Goal: Information Seeking & Learning: Learn about a topic

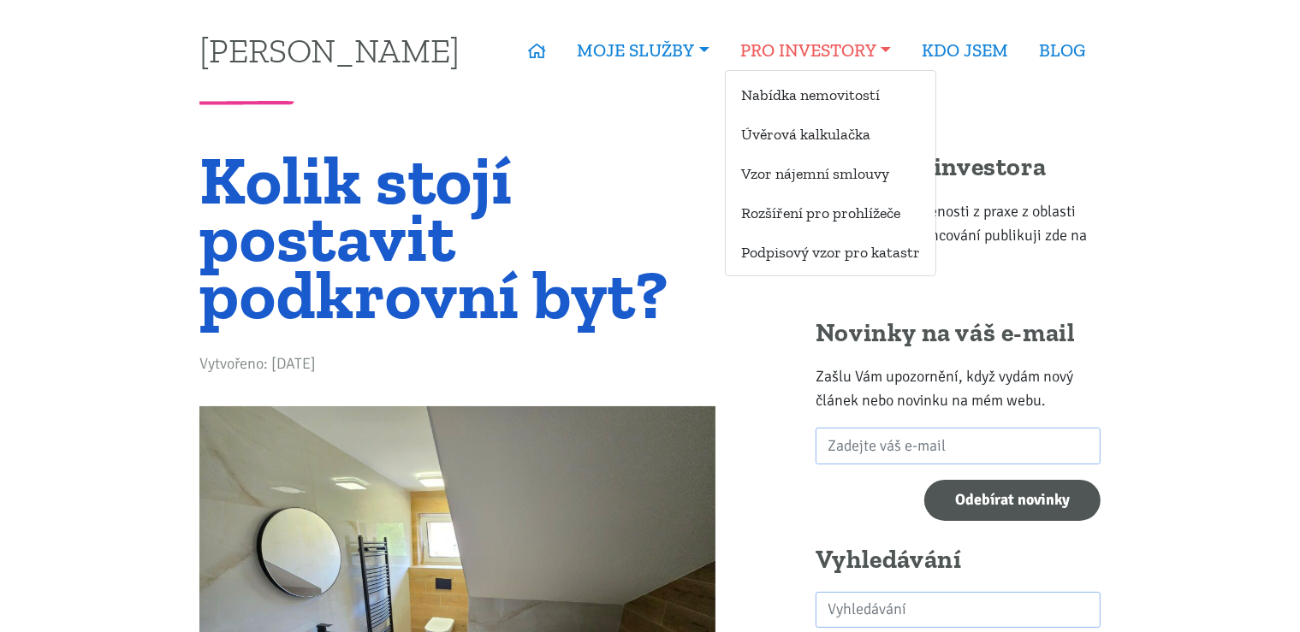
click at [900, 50] on link "PRO INVESTORY" at bounding box center [815, 50] width 181 height 39
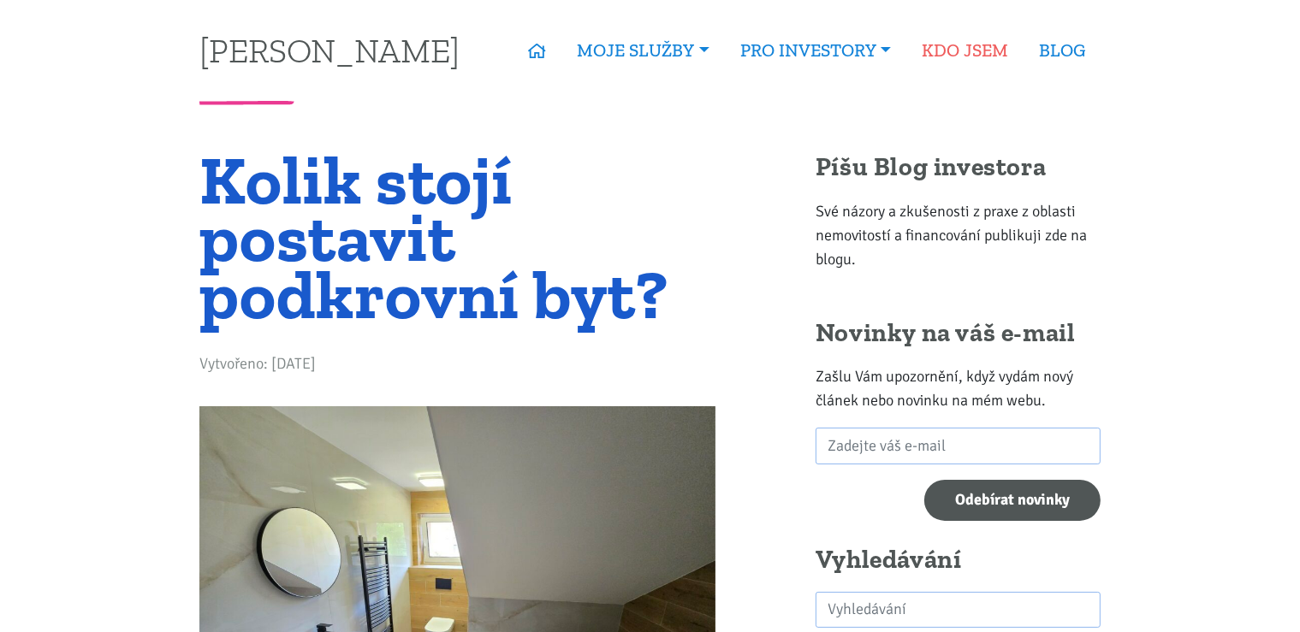
click at [961, 50] on link "KDO JSEM" at bounding box center [964, 50] width 117 height 39
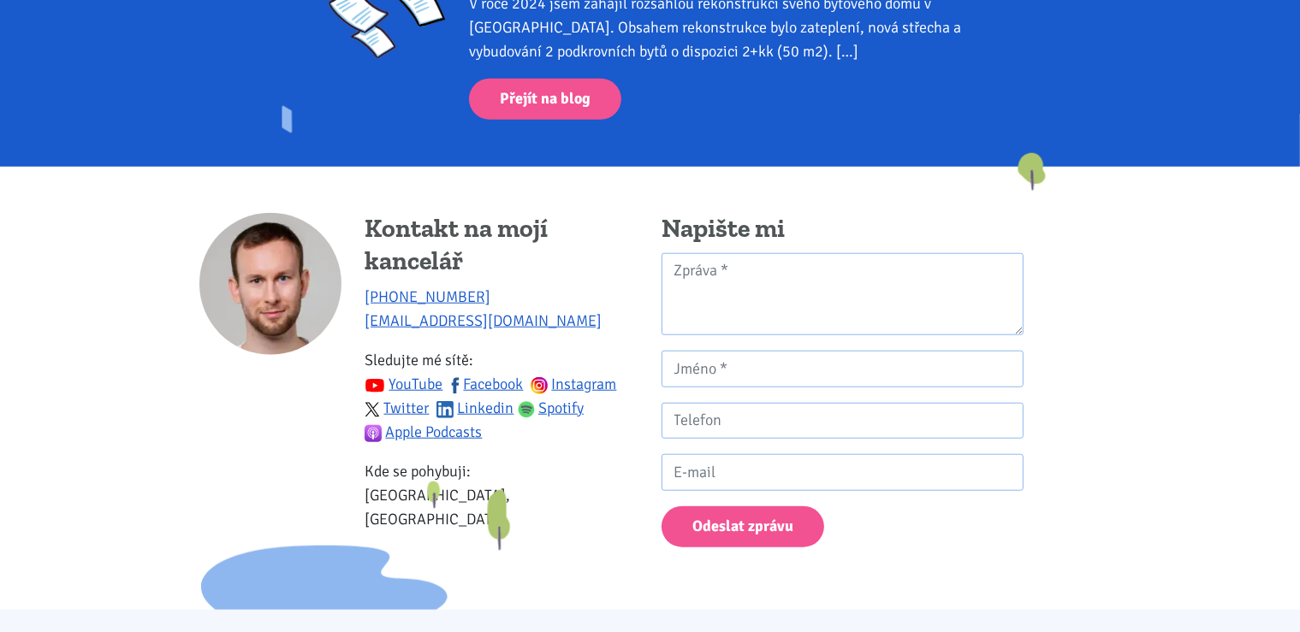
scroll to position [1691, 0]
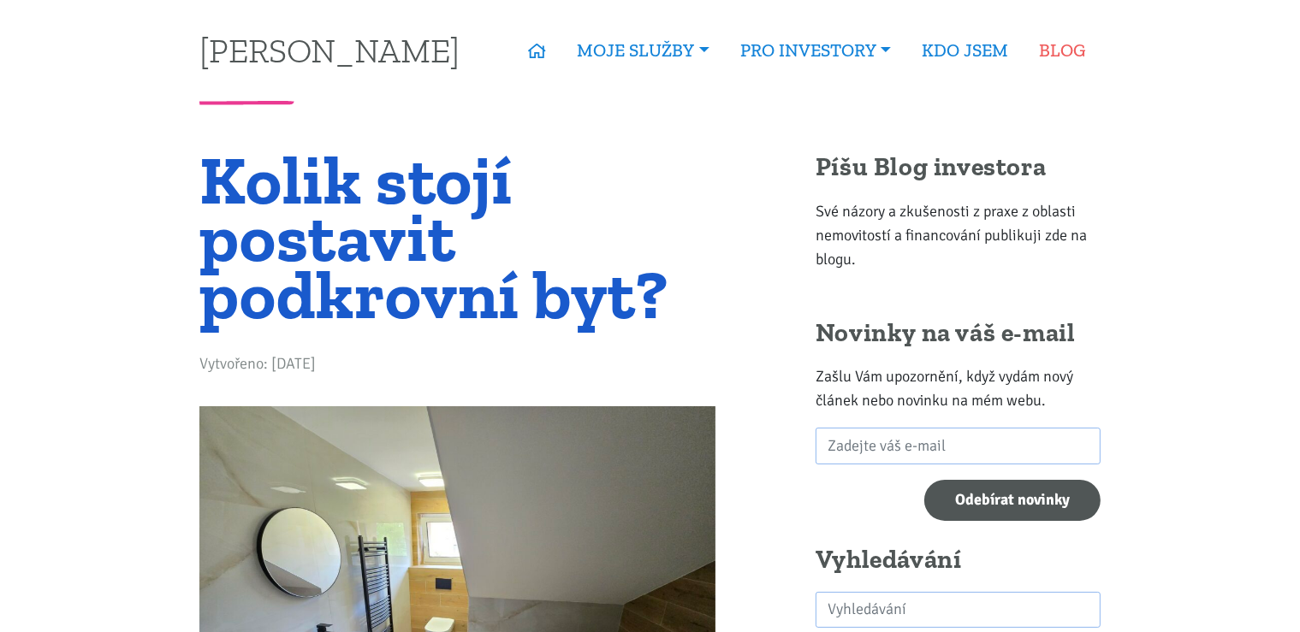
click at [1042, 59] on link "BLOG" at bounding box center [1062, 50] width 77 height 39
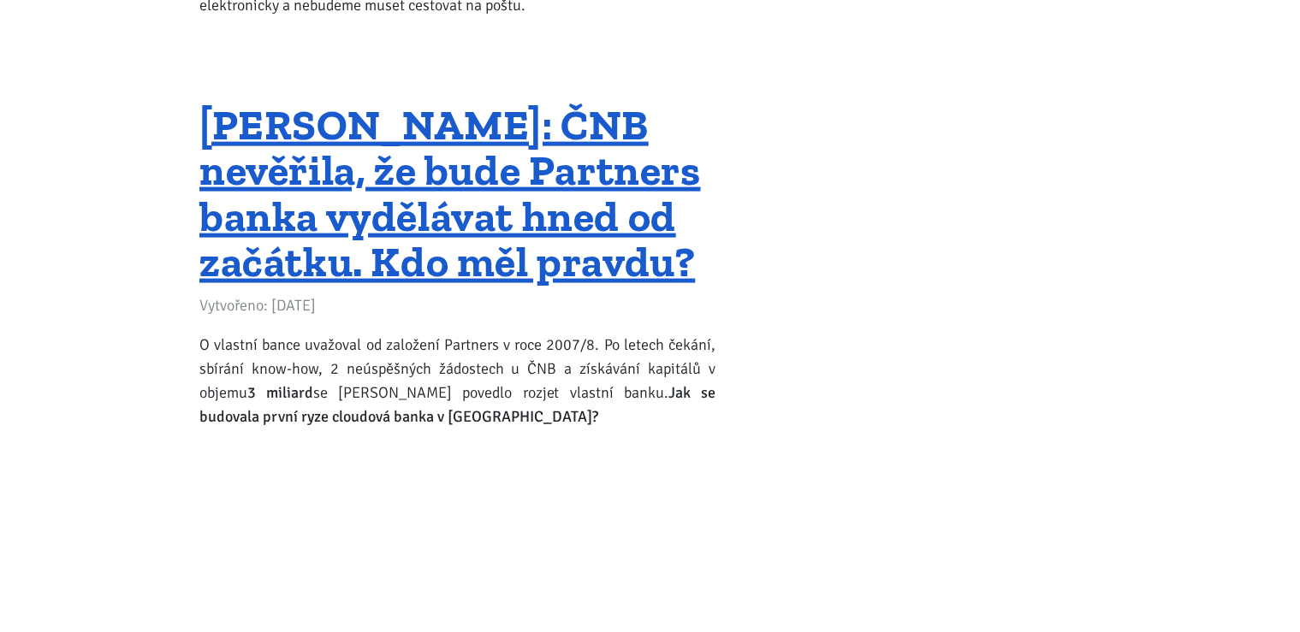
scroll to position [8856, 0]
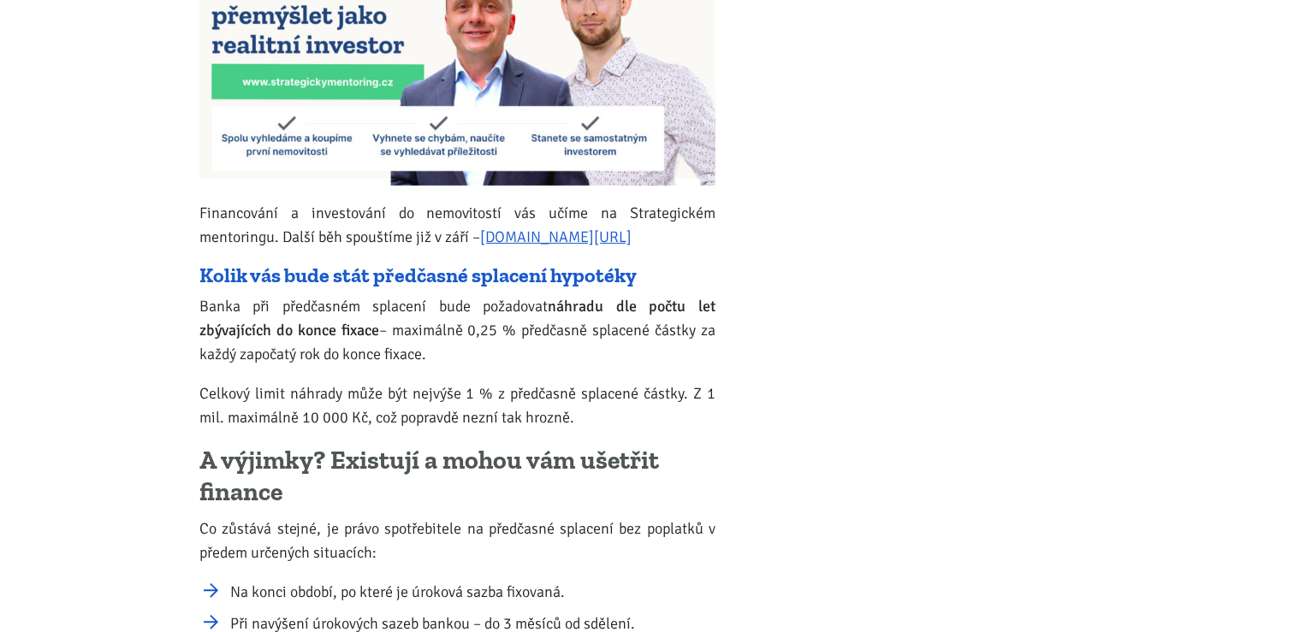
scroll to position [20245, 0]
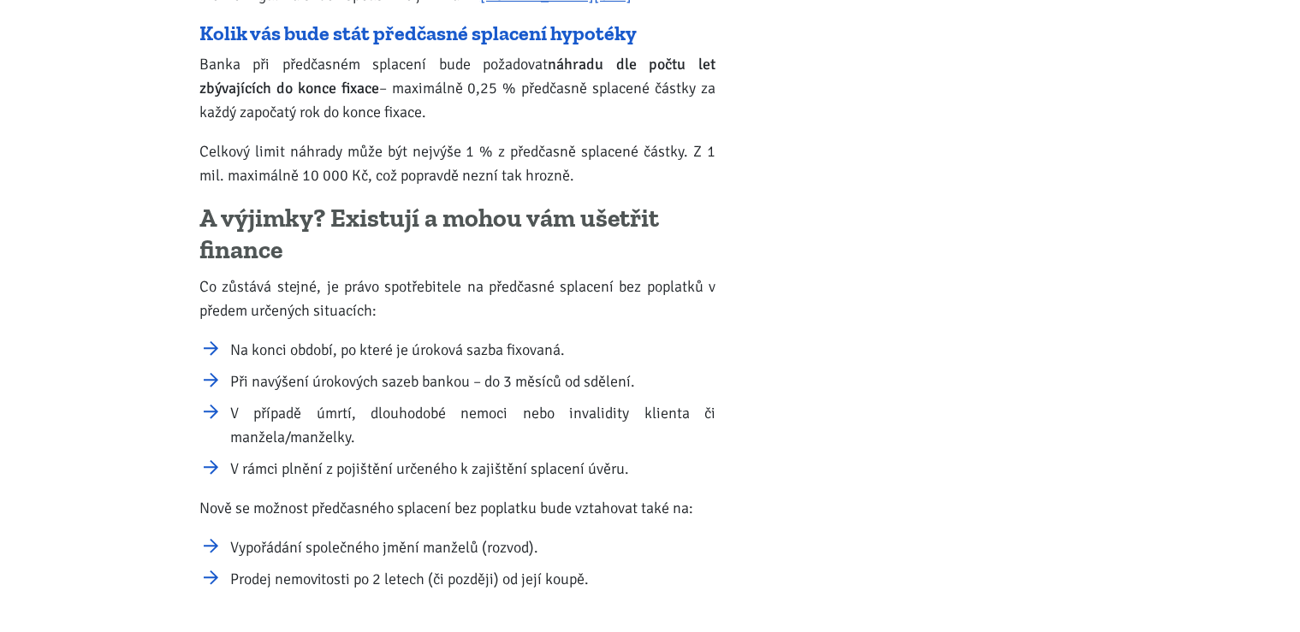
scroll to position [20425, 0]
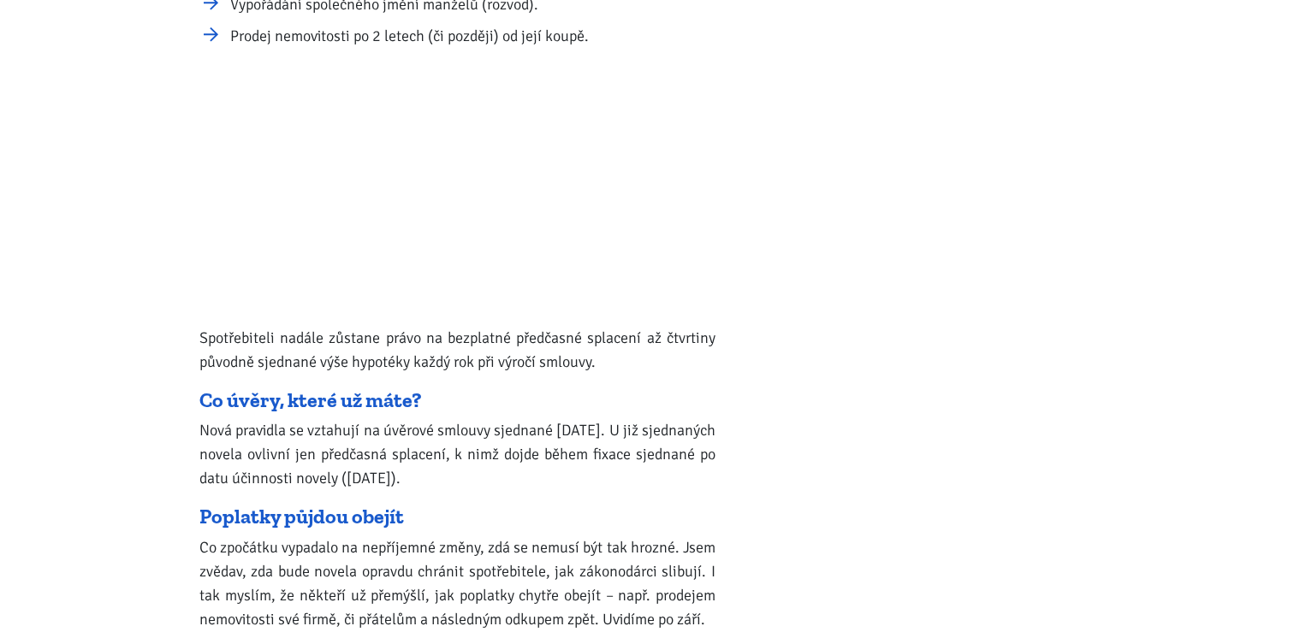
scroll to position [20877, 0]
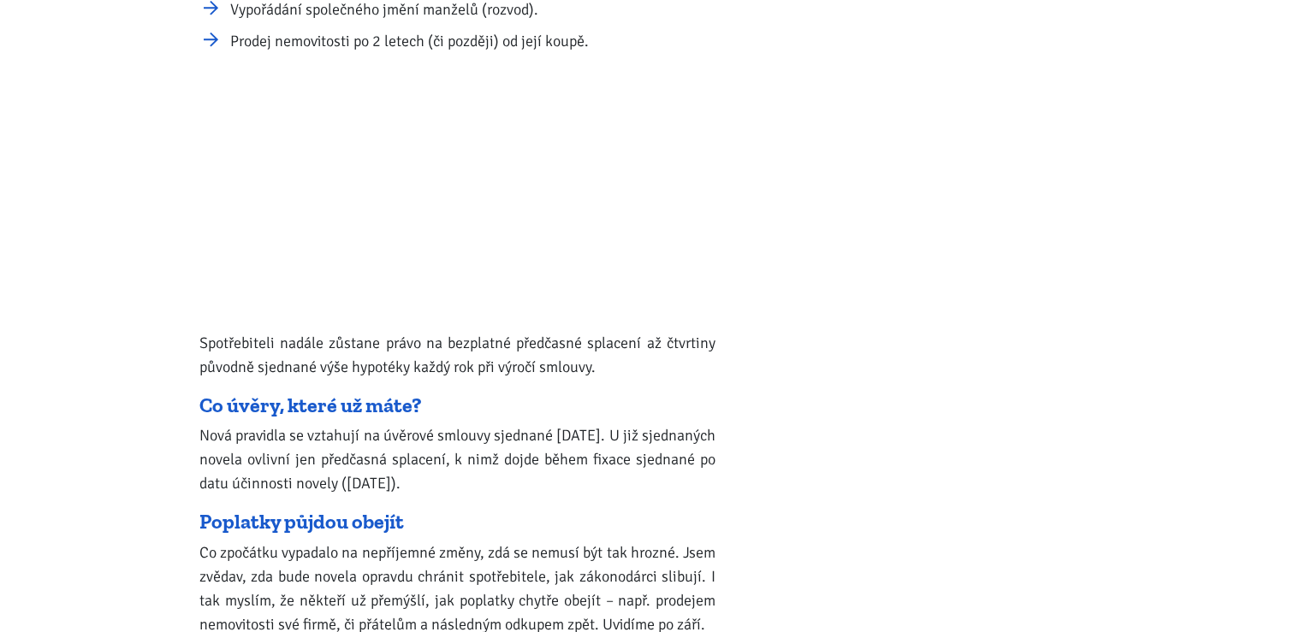
scroll to position [20968, 0]
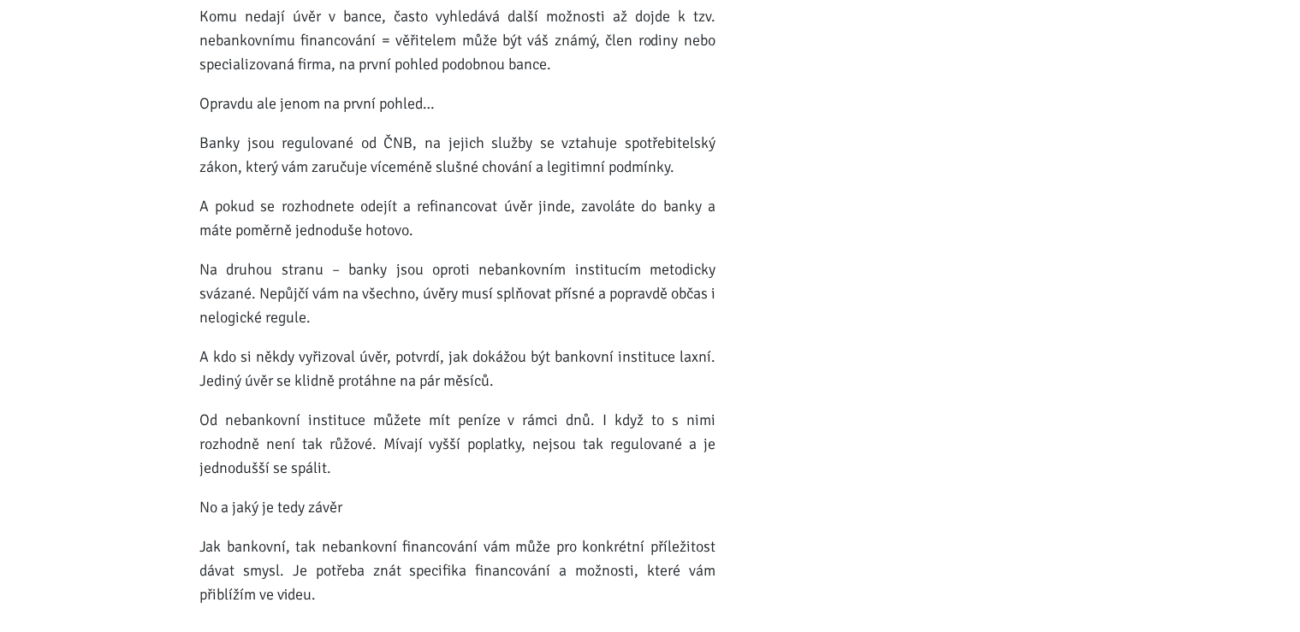
scroll to position [23499, 0]
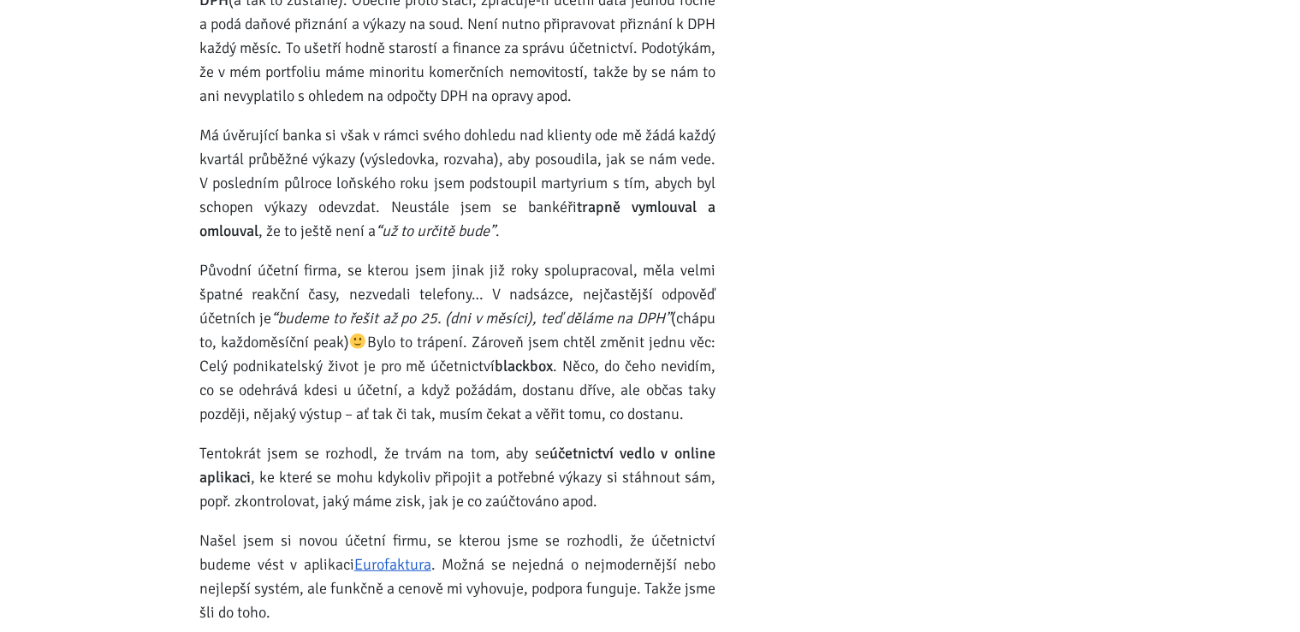
scroll to position [52706, 0]
